Goal: Transaction & Acquisition: Book appointment/travel/reservation

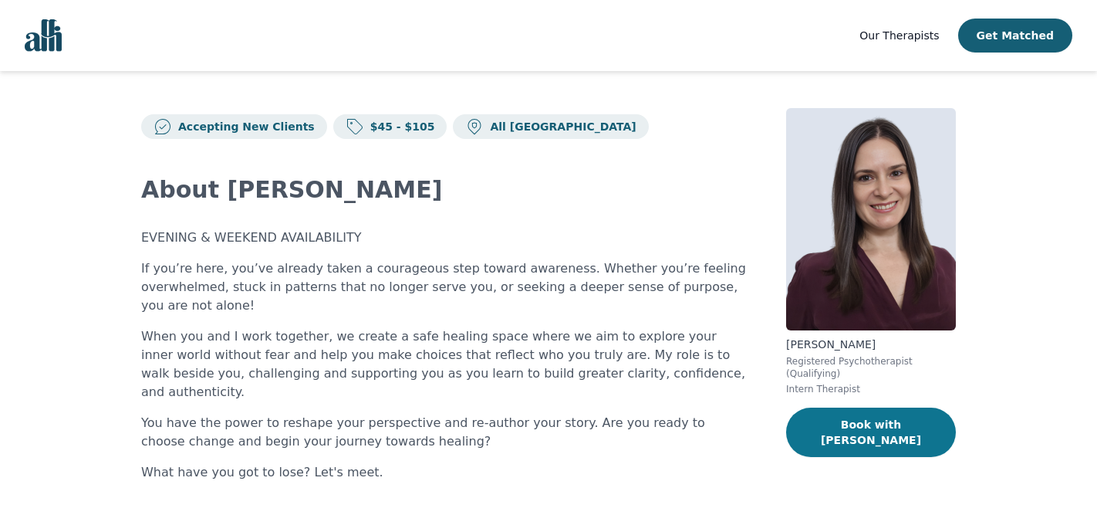
click at [859, 423] on button "Book with [PERSON_NAME]" at bounding box center [871, 431] width 170 height 49
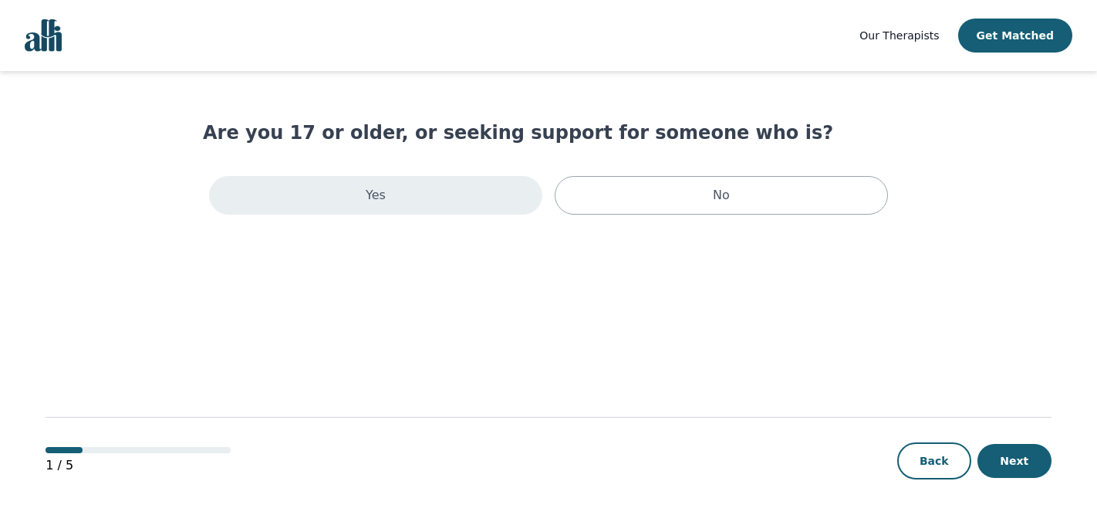
click at [506, 194] on div "Yes" at bounding box center [375, 195] width 333 height 39
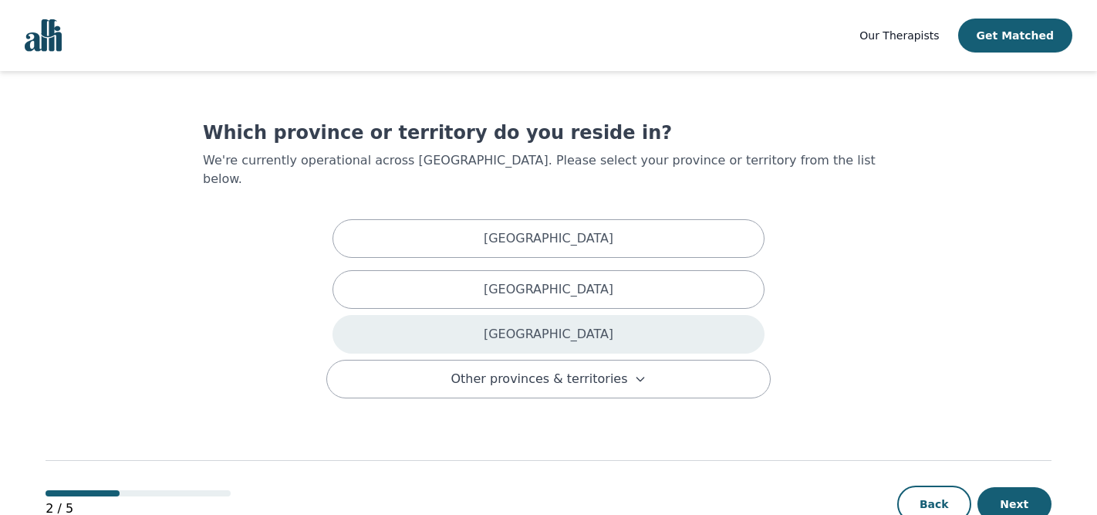
click at [538, 325] on p "[GEOGRAPHIC_DATA]" at bounding box center [549, 334] width 130 height 19
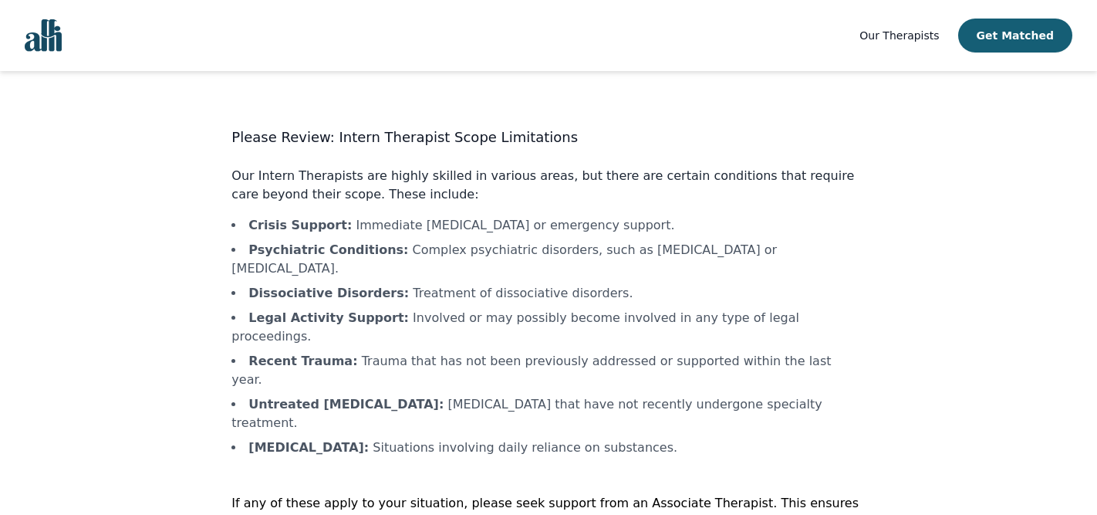
scroll to position [35, 0]
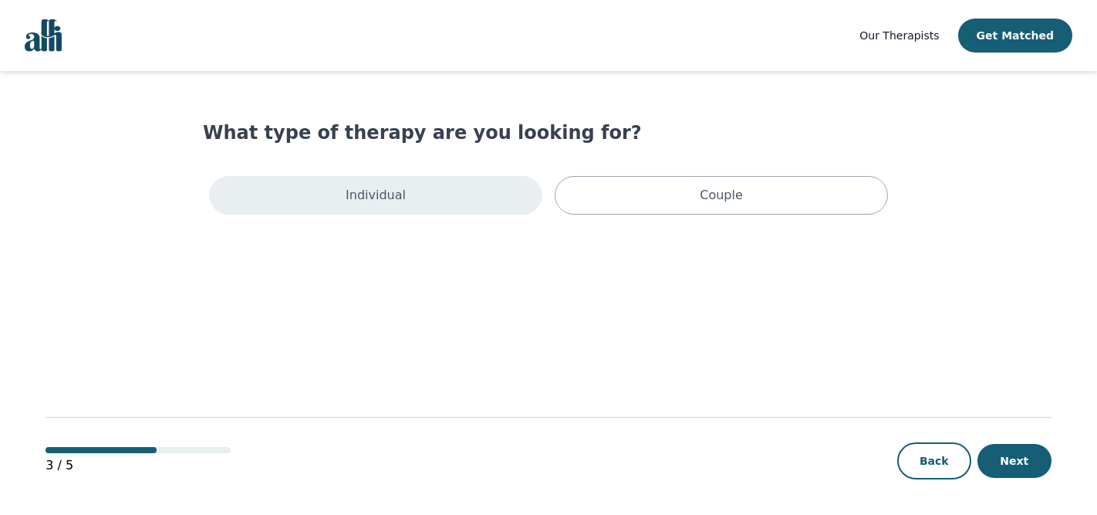
click at [461, 184] on div "Individual" at bounding box center [375, 195] width 333 height 39
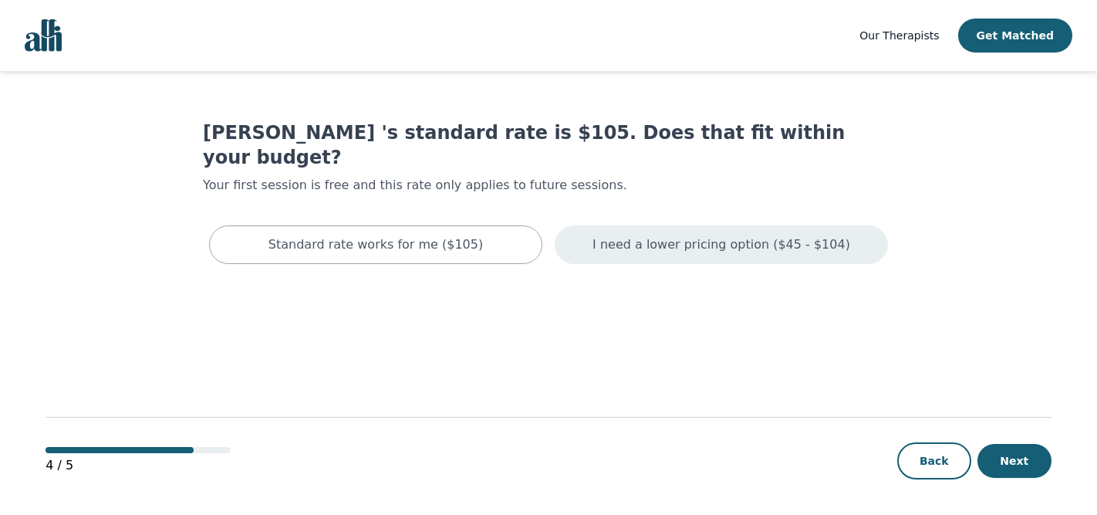
click at [630, 231] on div "I need a lower pricing option ($45 - $104)" at bounding box center [721, 244] width 333 height 39
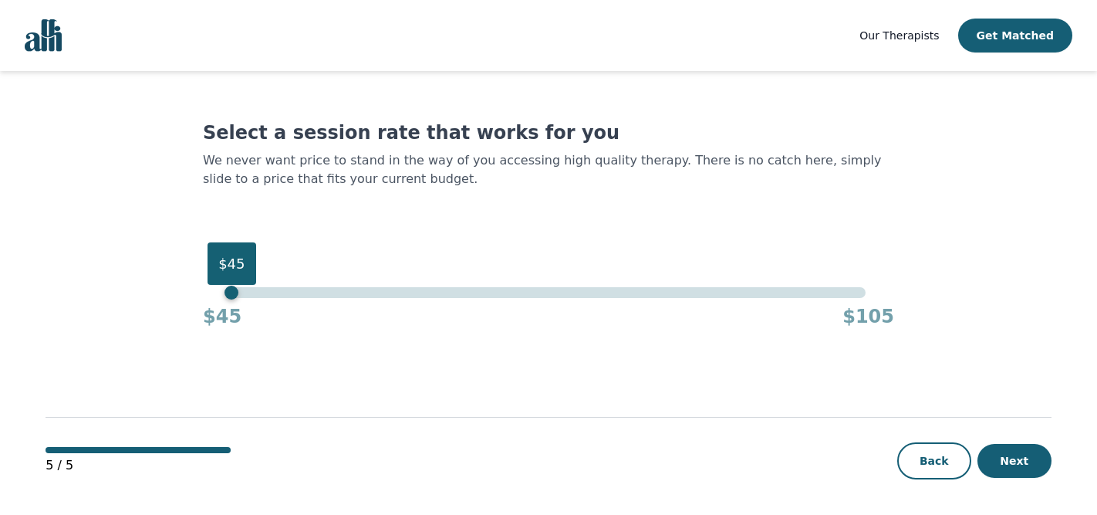
drag, startPoint x: 248, startPoint y: 289, endPoint x: 203, endPoint y: 290, distance: 44.7
click at [203, 290] on div "$45 $45 $105" at bounding box center [548, 308] width 691 height 42
click at [995, 465] on button "Next" at bounding box center [1014, 461] width 74 height 34
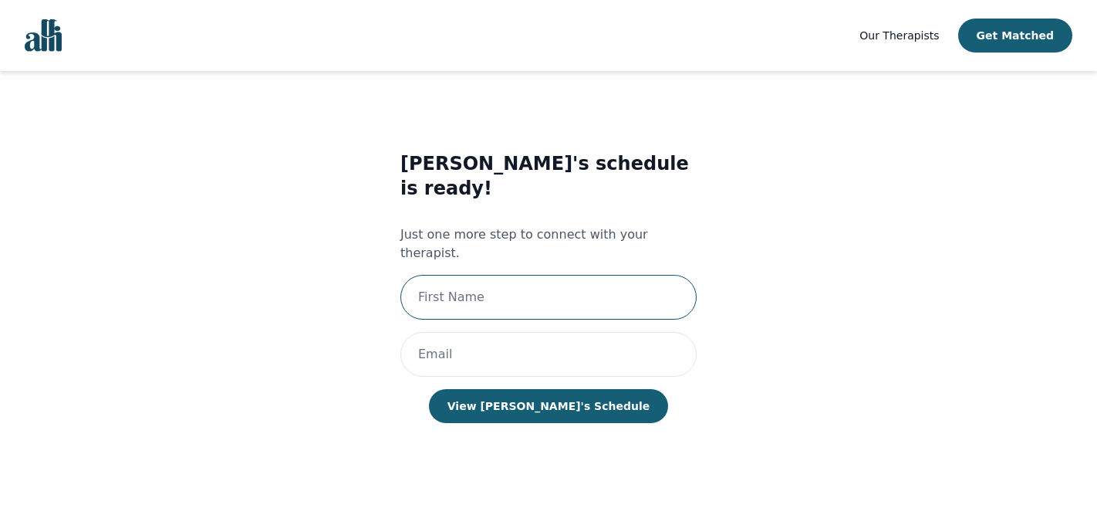
click at [621, 275] on input "text" at bounding box center [548, 297] width 296 height 45
type input "Tiana"
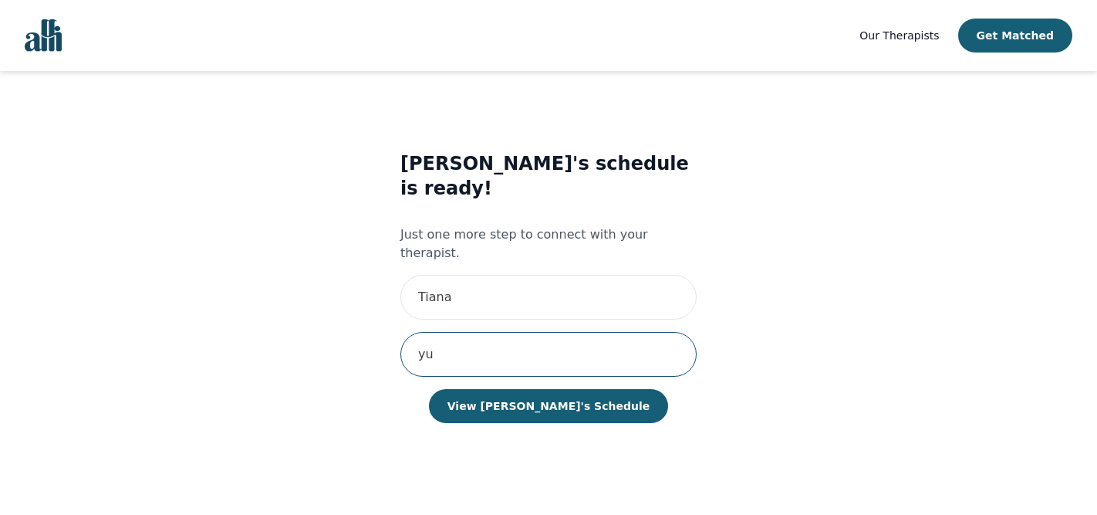
type input "[EMAIL_ADDRESS][DOMAIN_NAME]"
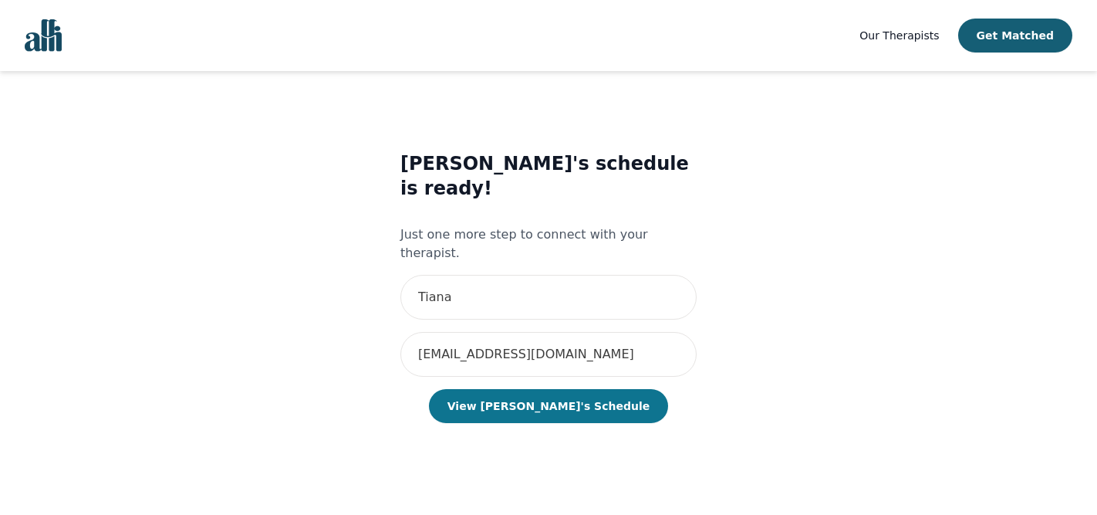
click at [575, 389] on button "View [PERSON_NAME]'s Schedule" at bounding box center [548, 406] width 239 height 34
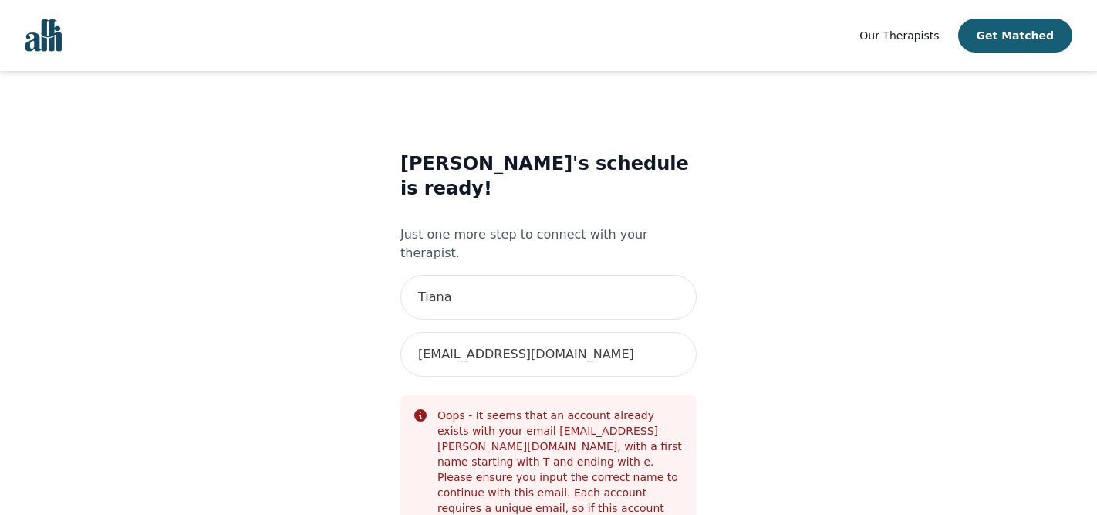
scroll to position [84, 0]
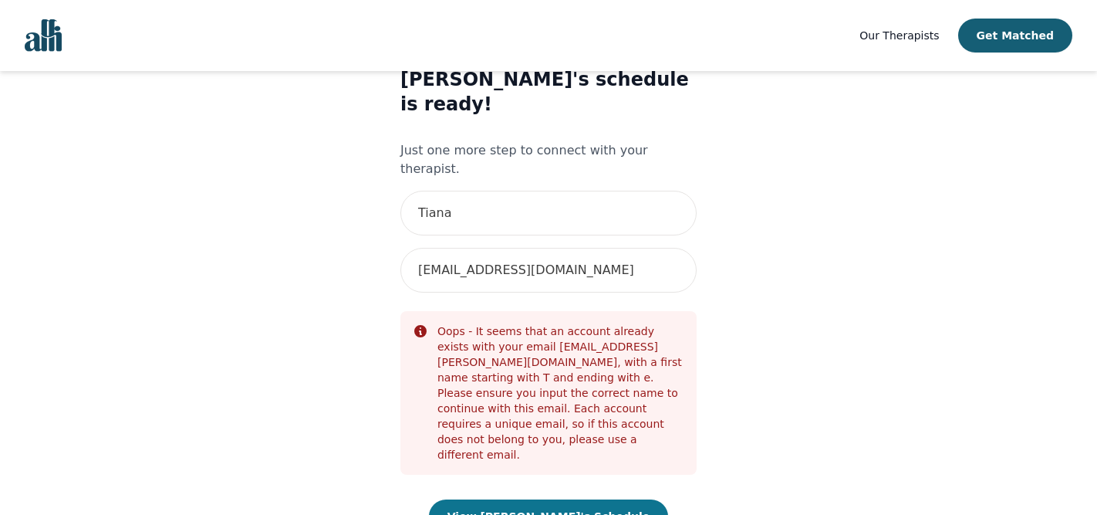
click at [577, 499] on button "View [PERSON_NAME]'s Schedule" at bounding box center [548, 516] width 239 height 34
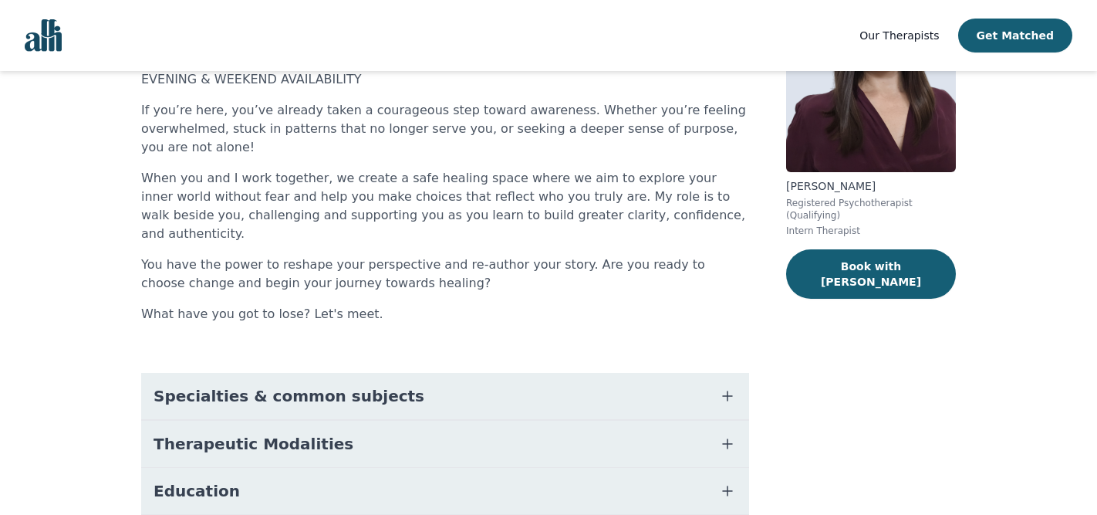
scroll to position [157, 0]
